Goal: Communication & Community: Participate in discussion

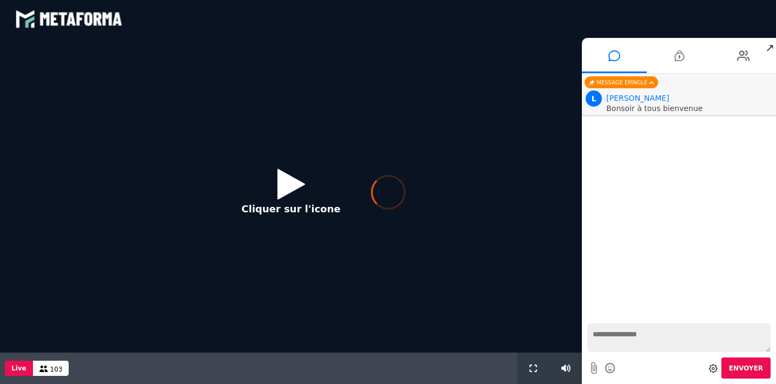
click at [288, 185] on div at bounding box center [388, 192] width 776 height 384
click at [18, 367] on div at bounding box center [388, 192] width 776 height 384
click at [288, 189] on div at bounding box center [388, 192] width 776 height 384
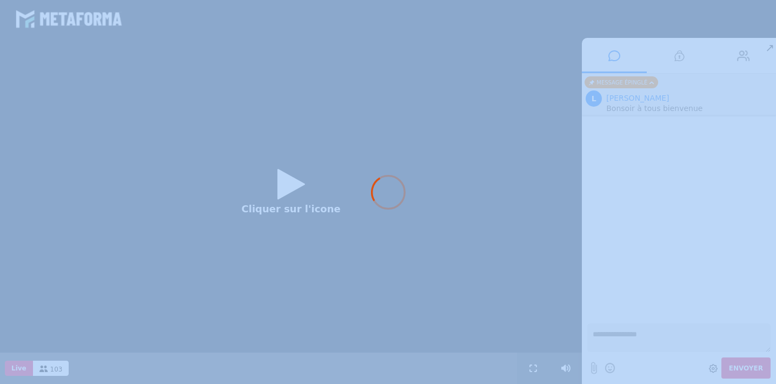
click at [288, 189] on div at bounding box center [388, 192] width 776 height 384
click at [391, 194] on icon at bounding box center [388, 192] width 35 height 35
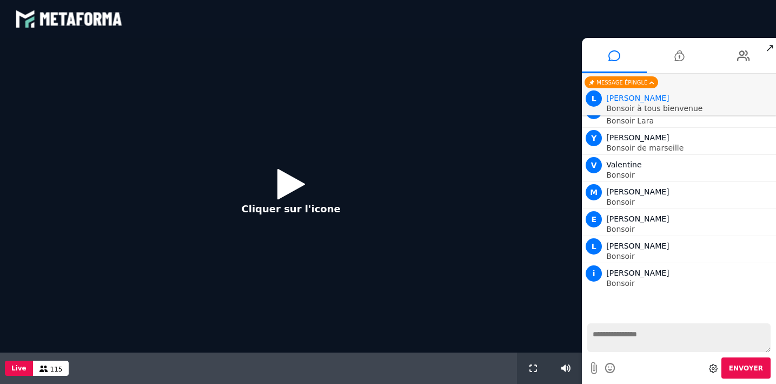
click at [391, 194] on div "Cliquer sur l'icone" at bounding box center [291, 195] width 582 height 314
click at [290, 184] on icon at bounding box center [292, 183] width 28 height 35
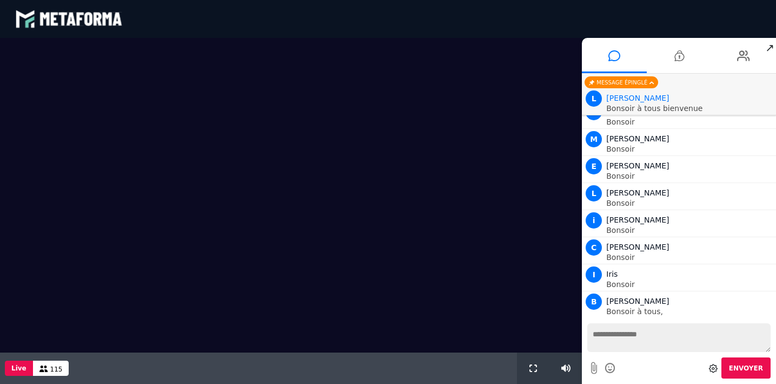
scroll to position [80, 0]
click at [609, 336] on textarea at bounding box center [679, 337] width 183 height 29
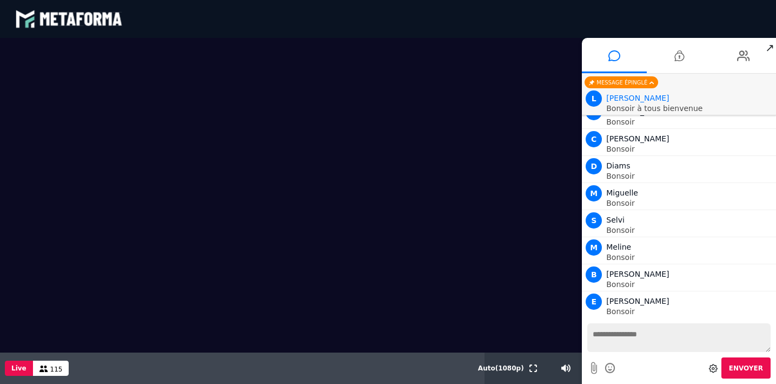
scroll to position [540, 0]
type textarea "*******"
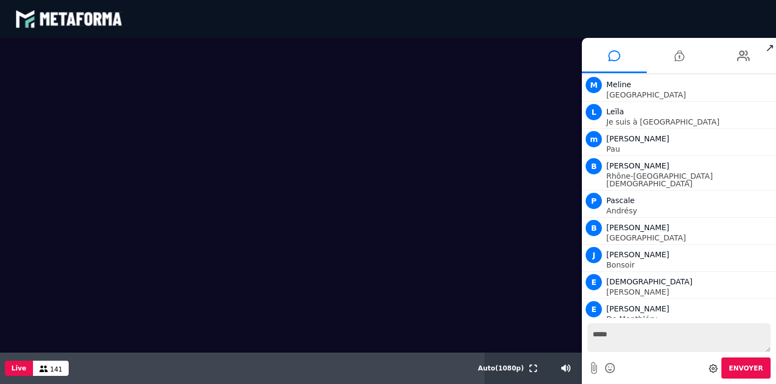
scroll to position [2920, 0]
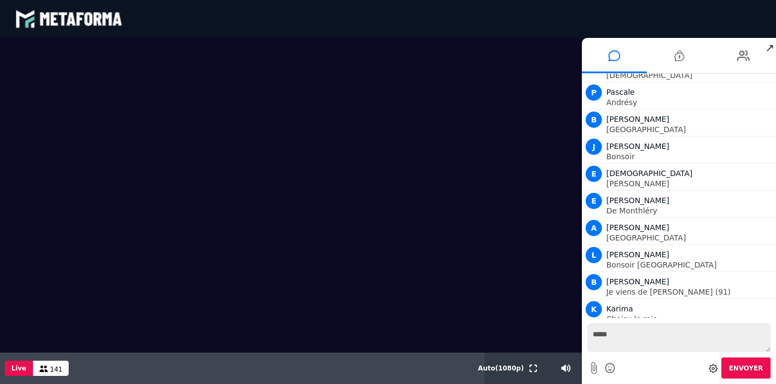
type textarea "*****"
click at [755, 369] on span "Envoyer" at bounding box center [746, 368] width 34 height 8
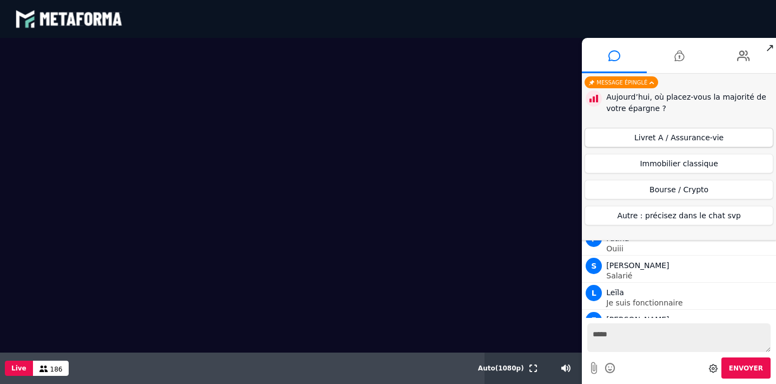
scroll to position [5326, 0]
click at [695, 137] on button "Livret A / Assurance-vie" at bounding box center [679, 137] width 189 height 19
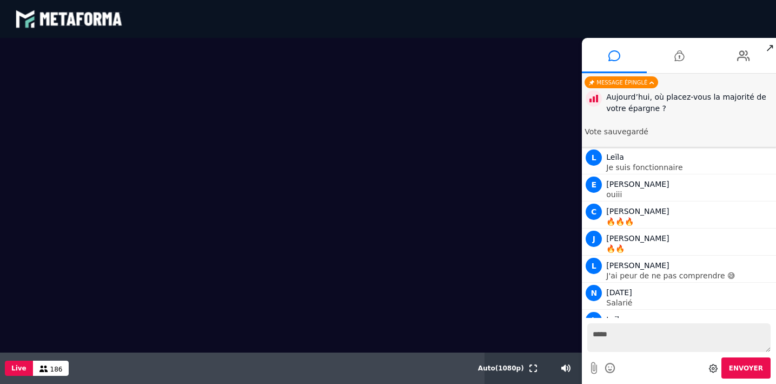
scroll to position [5461, 0]
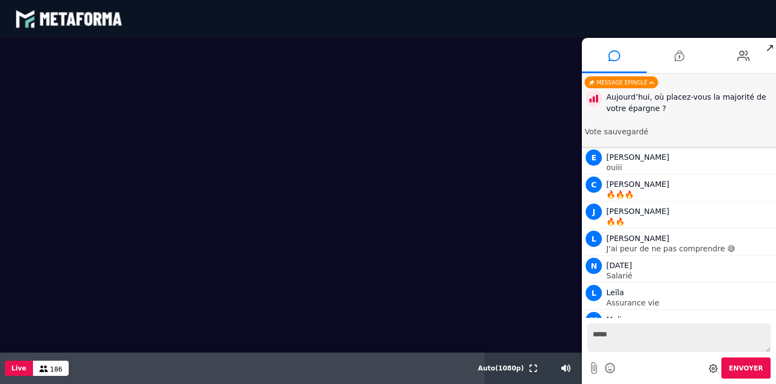
click at [753, 363] on button "Envoyer" at bounding box center [746, 367] width 49 height 21
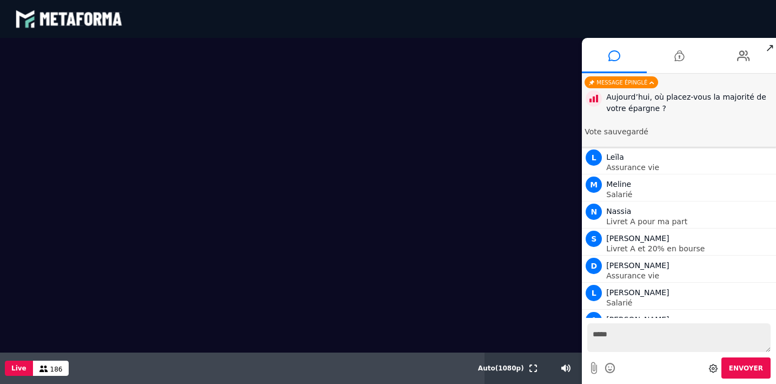
scroll to position [5623, 0]
click at [611, 338] on textarea "*****" at bounding box center [679, 337] width 183 height 29
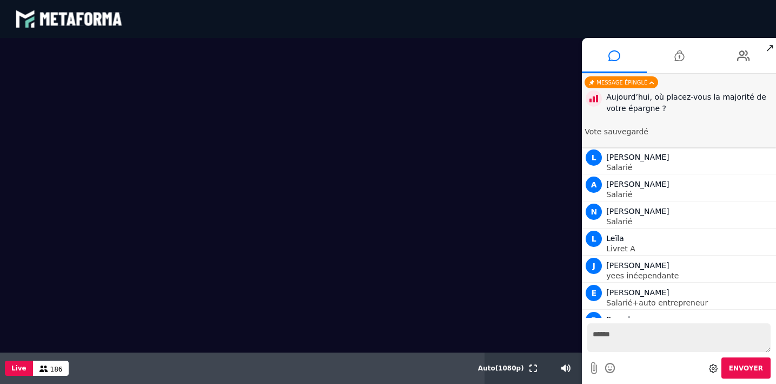
scroll to position [5758, 0]
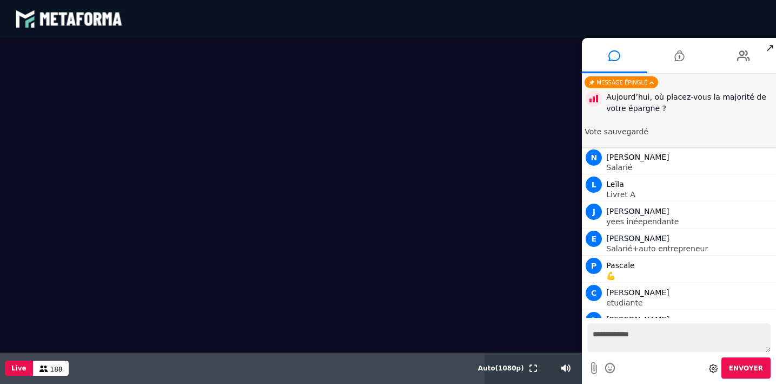
type textarea "**********"
click at [755, 365] on span "Envoyer" at bounding box center [746, 368] width 34 height 8
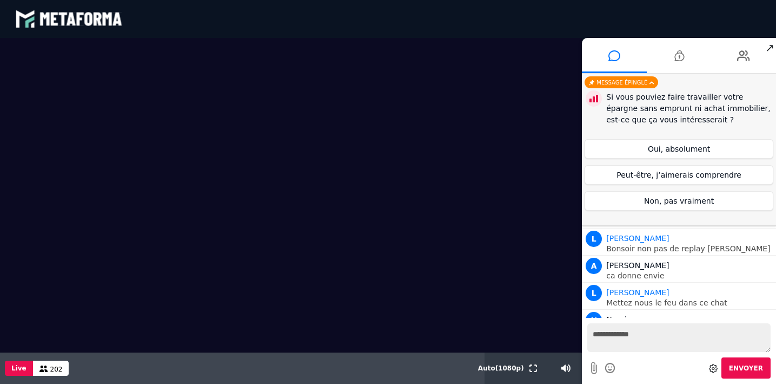
scroll to position [6678, 0]
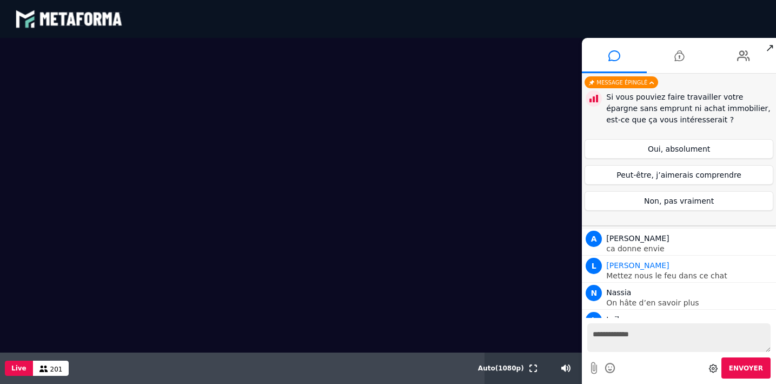
click at [599, 336] on textarea "**********" at bounding box center [679, 337] width 183 height 29
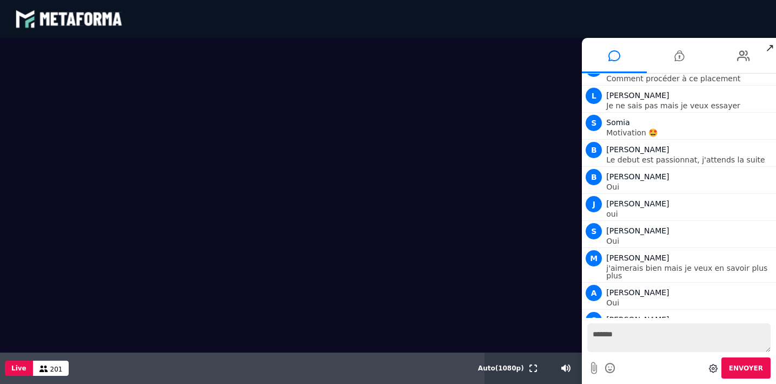
scroll to position [6964, 0]
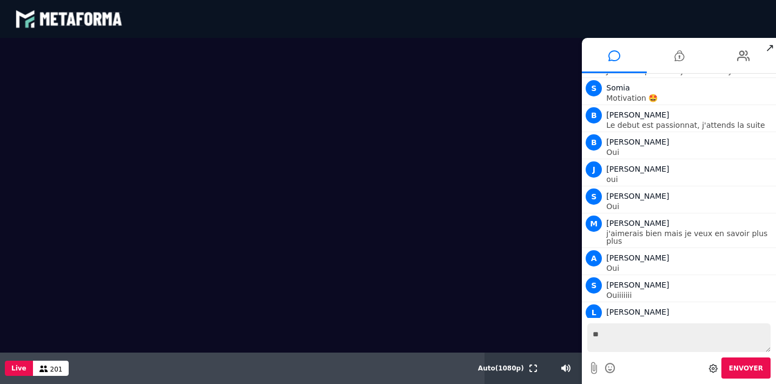
type textarea "*"
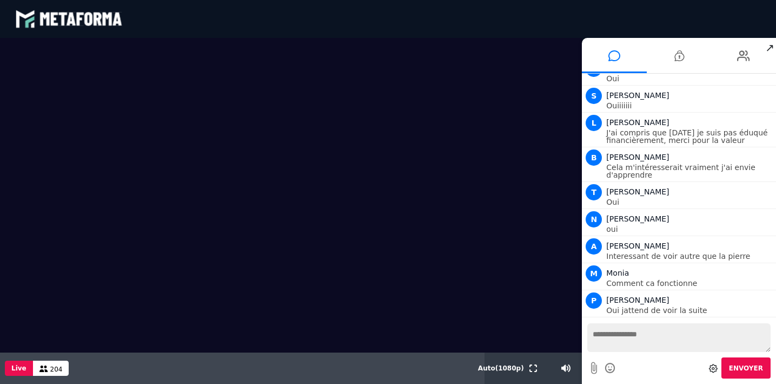
scroll to position [7180, 0]
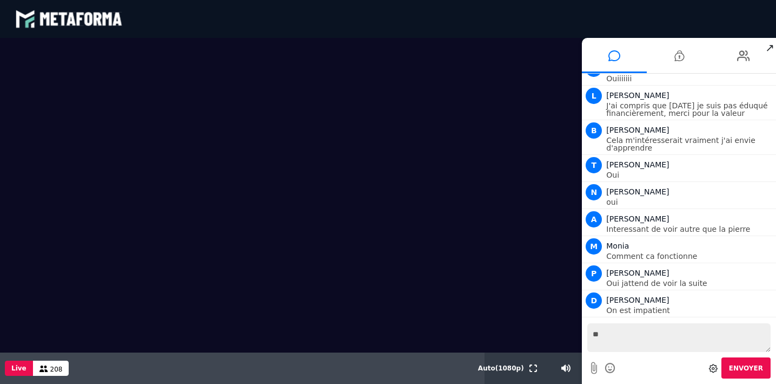
type textarea "*"
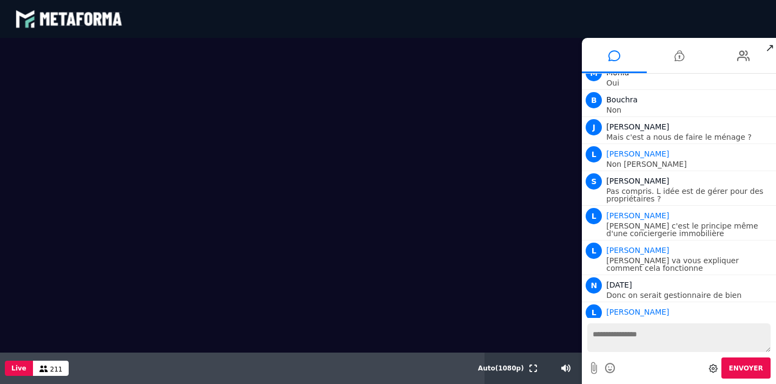
scroll to position [7848, 0]
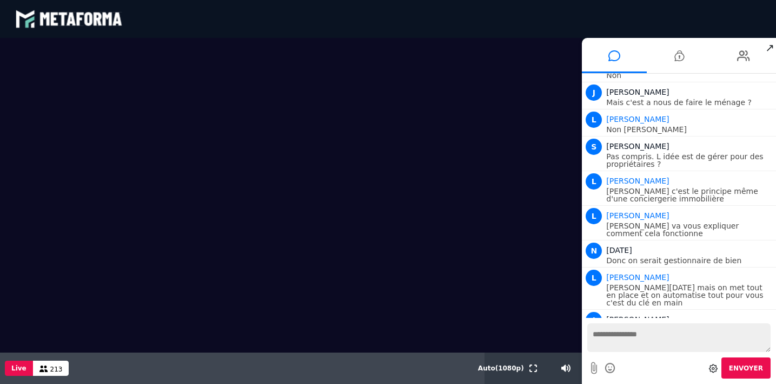
click at [612, 366] on icon at bounding box center [611, 368] width 12 height 14
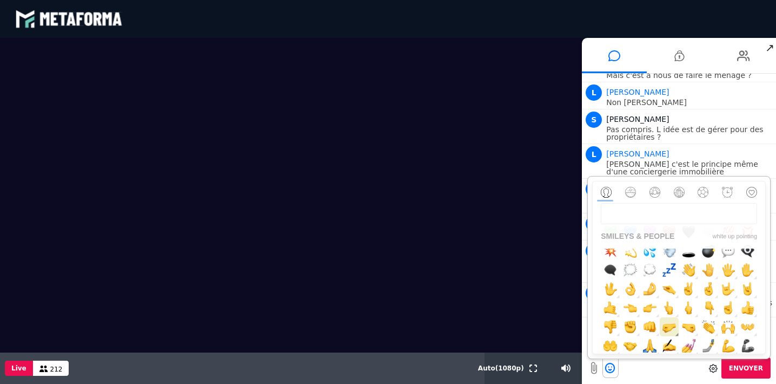
scroll to position [348, 0]
click at [747, 307] on img "button" at bounding box center [748, 307] width 14 height 14
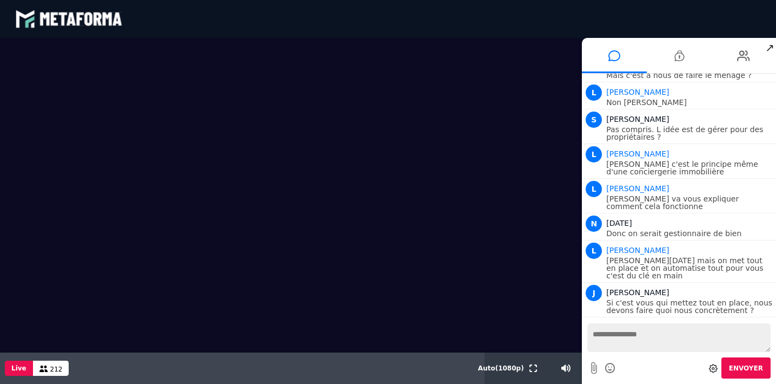
click at [747, 366] on span "Envoyer" at bounding box center [746, 368] width 34 height 8
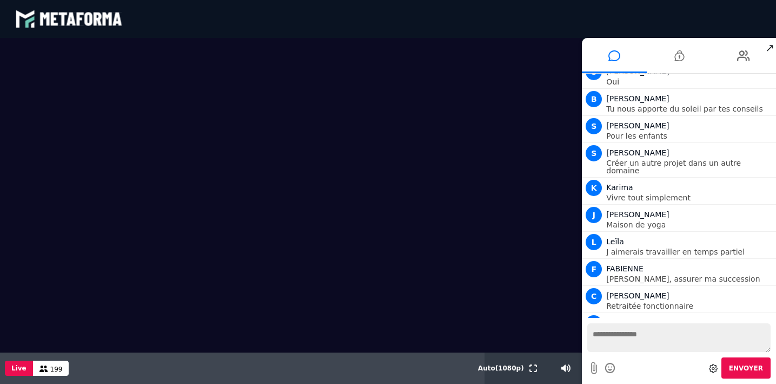
scroll to position [8512, 0]
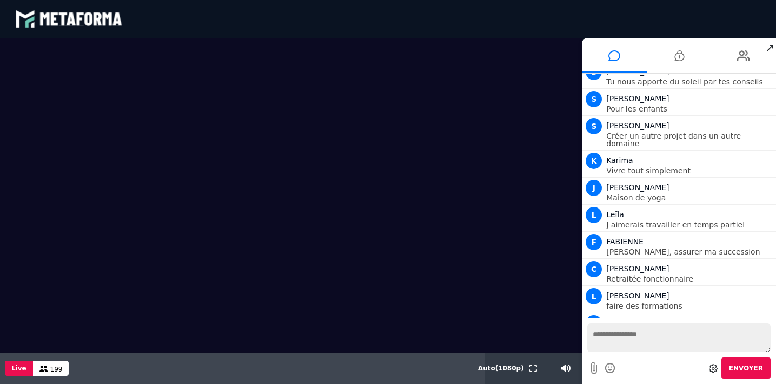
click at [596, 336] on textarea at bounding box center [679, 337] width 183 height 29
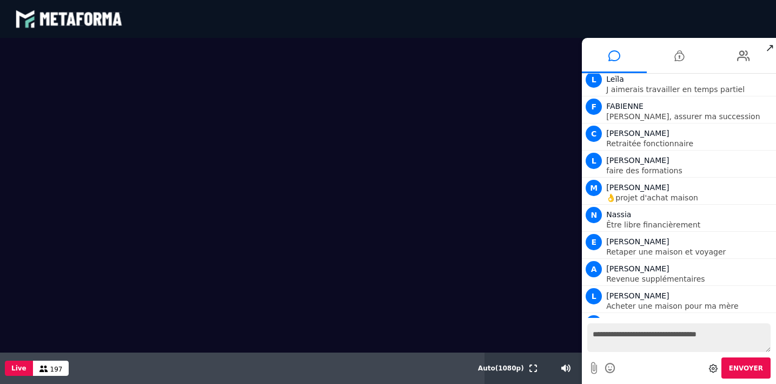
scroll to position [8674, 0]
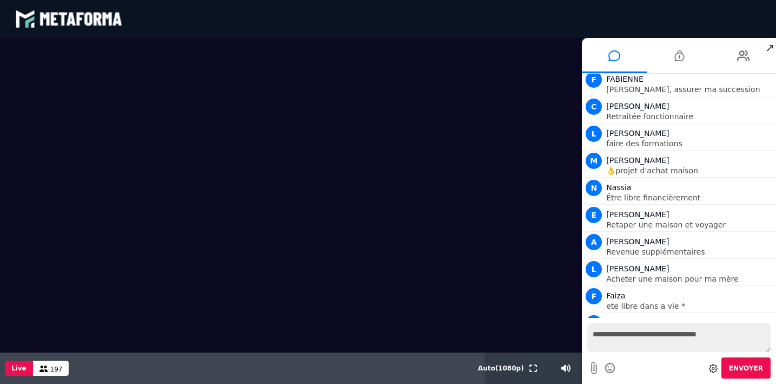
type textarea "**********"
click at [747, 365] on span "Envoyer" at bounding box center [746, 368] width 34 height 8
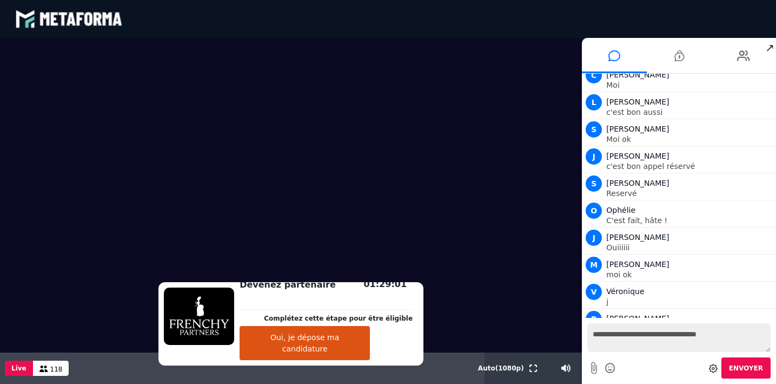
scroll to position [11744, 0]
